Goal: Navigation & Orientation: Find specific page/section

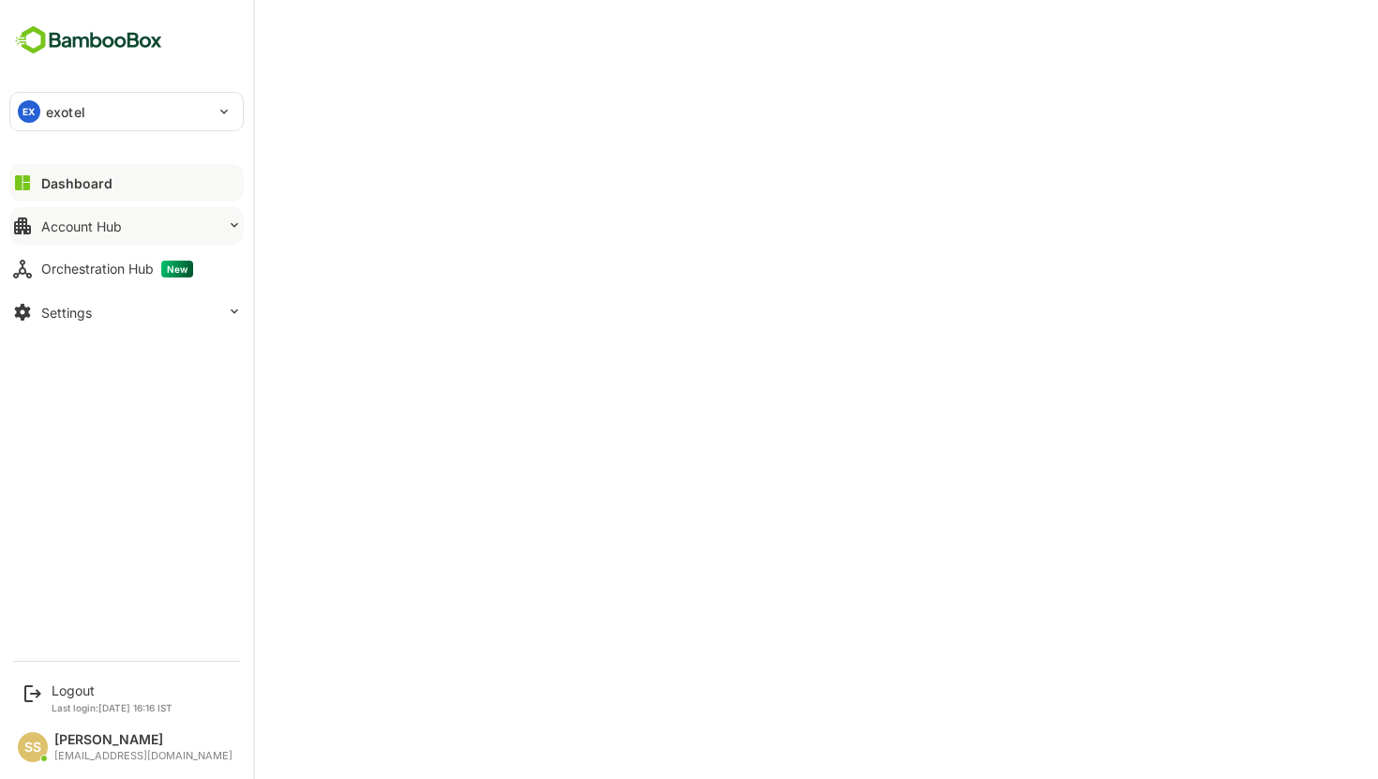
click at [98, 226] on div "Account Hub" at bounding box center [81, 226] width 81 height 16
click at [102, 229] on div "Account Hub" at bounding box center [81, 226] width 81 height 16
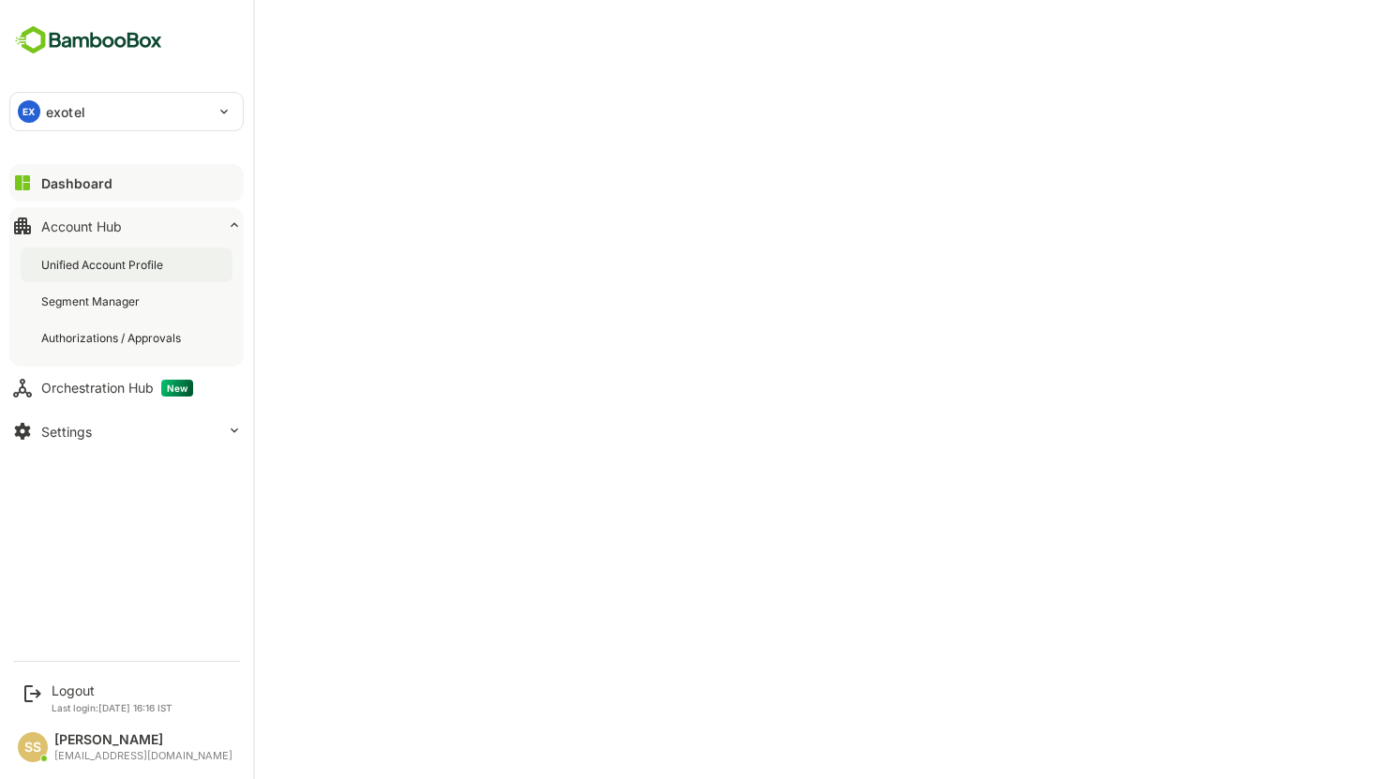
click at [103, 256] on div "Unified Account Profile" at bounding box center [127, 264] width 212 height 35
click at [229, 424] on icon at bounding box center [234, 430] width 15 height 15
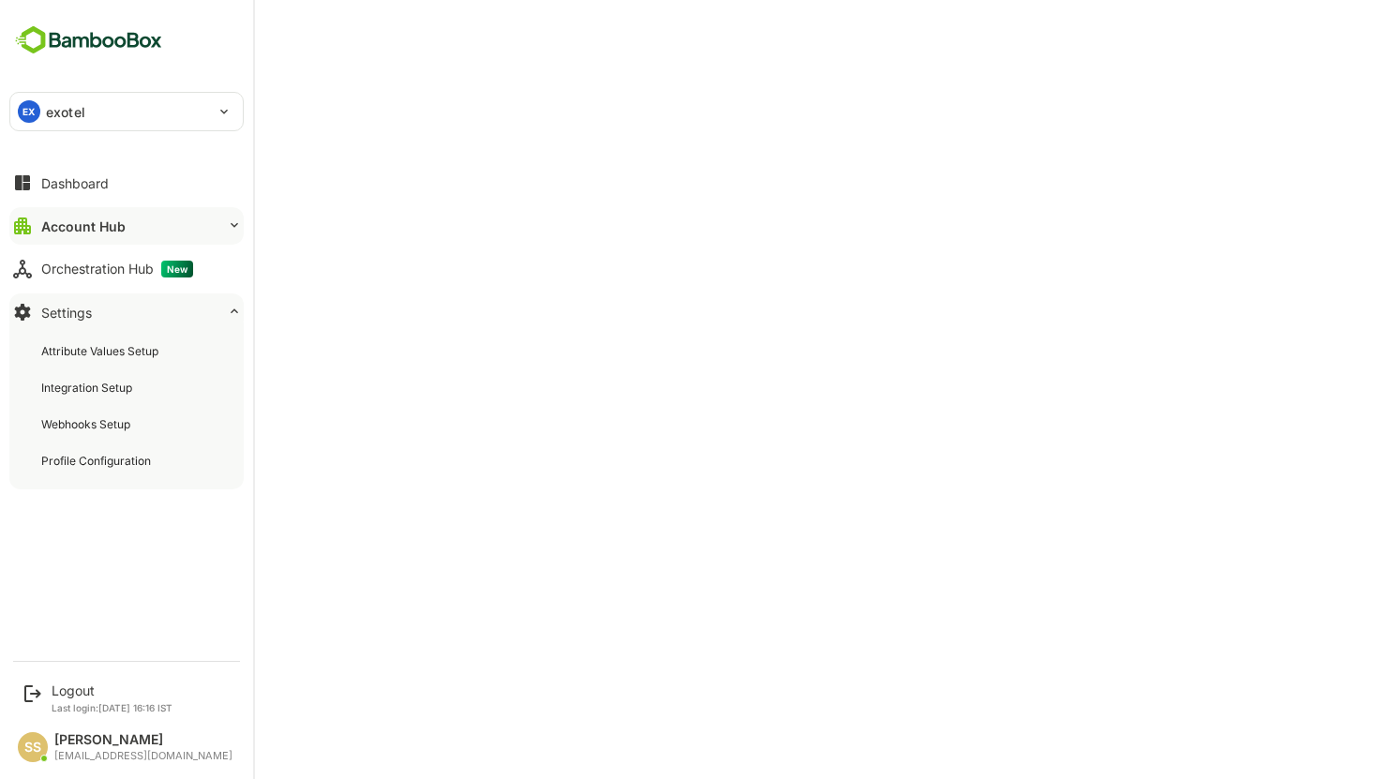
click at [236, 310] on icon at bounding box center [234, 311] width 15 height 15
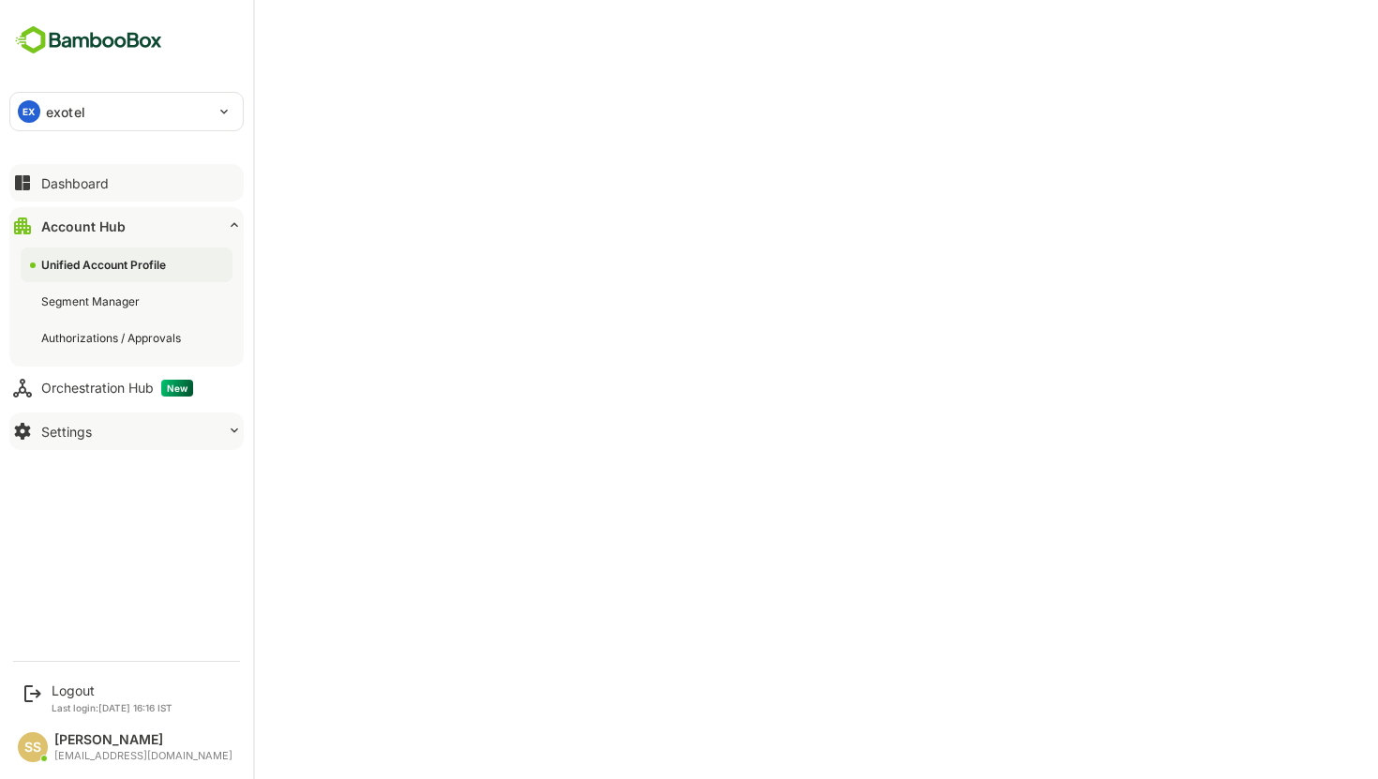
click at [81, 178] on div "Dashboard" at bounding box center [74, 183] width 67 height 16
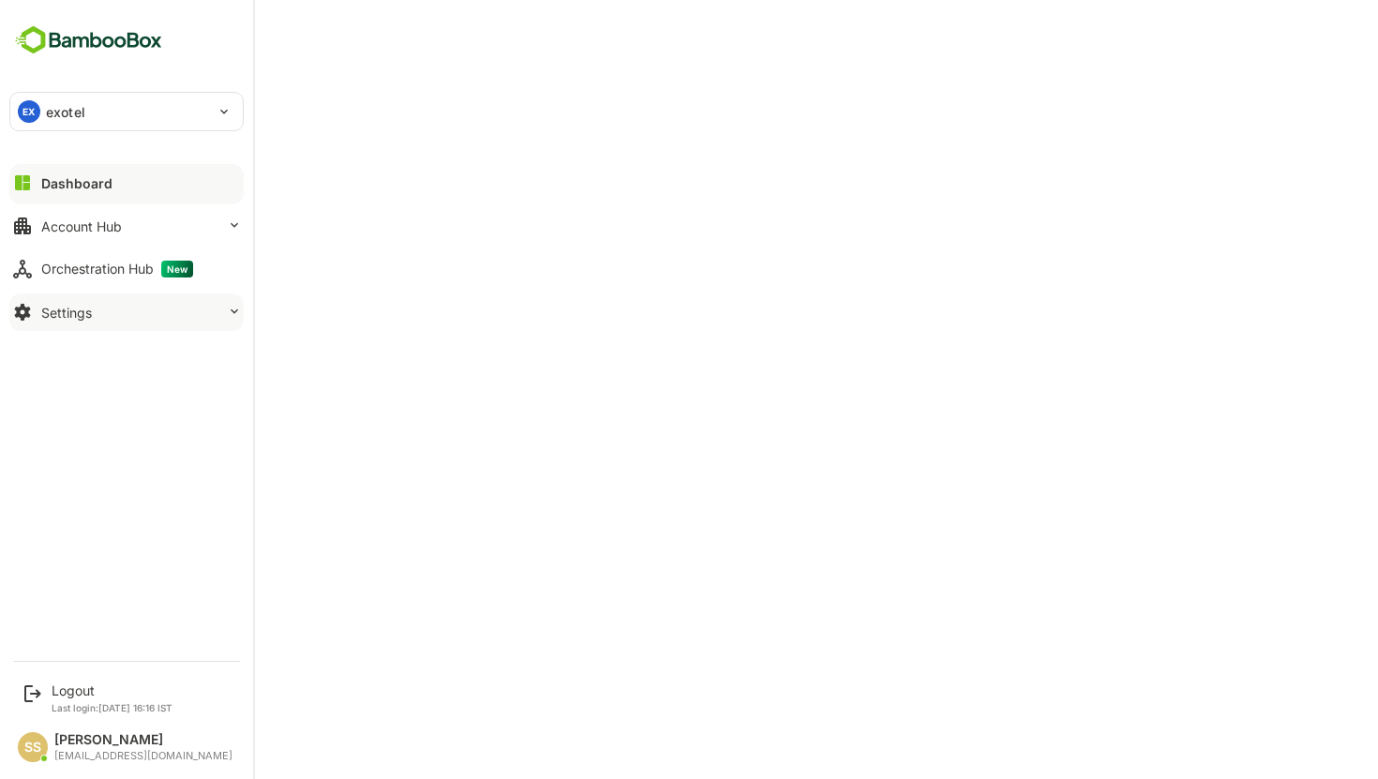
click at [46, 99] on div "EX exotel" at bounding box center [115, 111] width 210 height 37
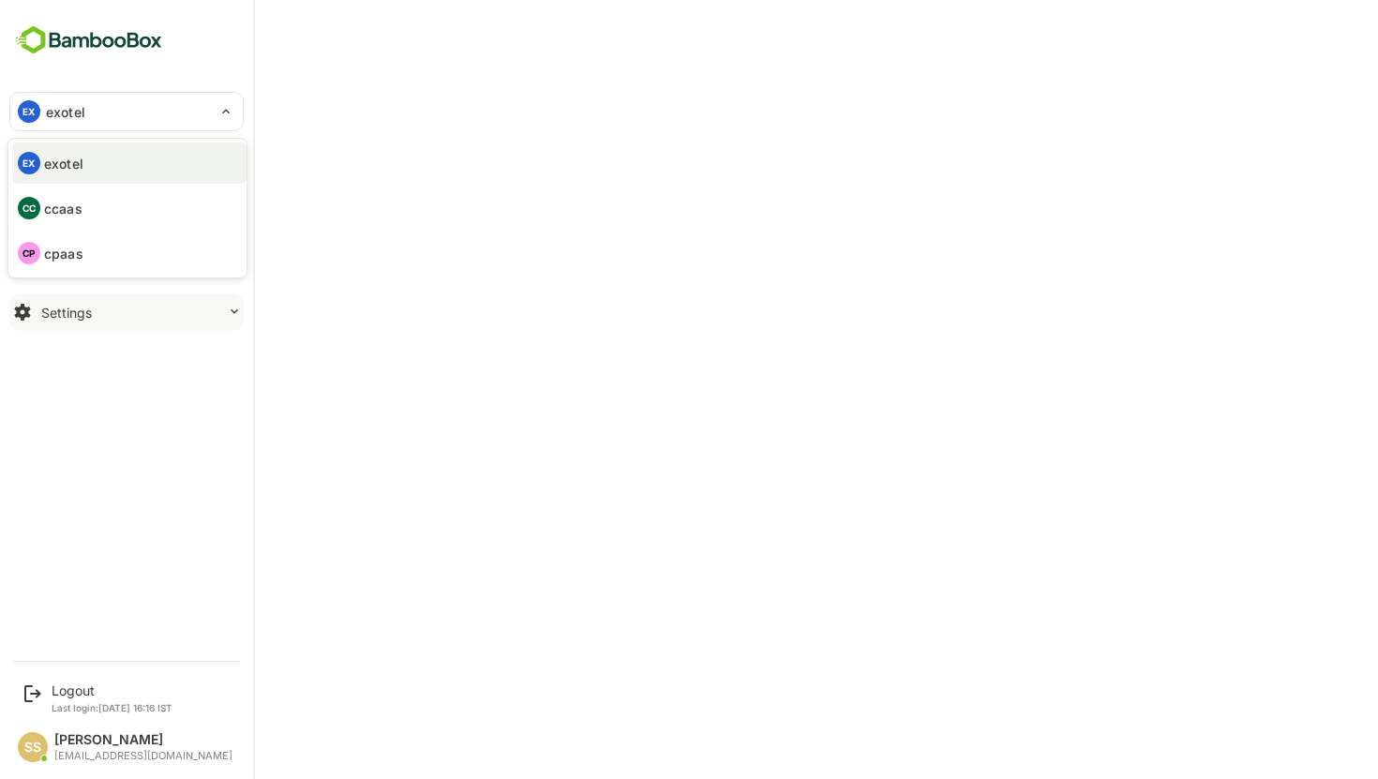
click at [296, 146] on div at bounding box center [689, 389] width 1378 height 779
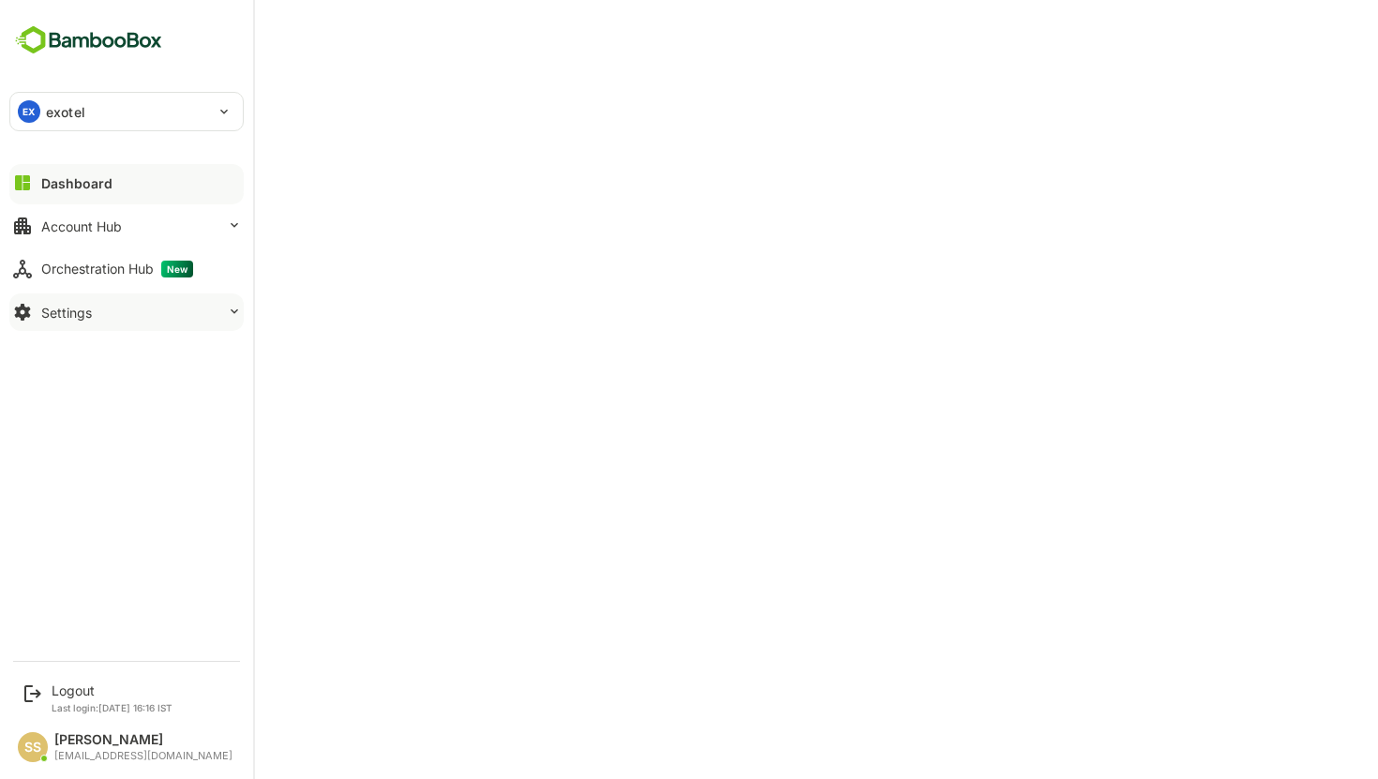
click at [52, 42] on img at bounding box center [88, 40] width 158 height 36
click at [74, 194] on div at bounding box center [126, 198] width 234 height 11
click at [77, 179] on div "Dashboard" at bounding box center [76, 183] width 71 height 16
